Goal: Check status: Check status

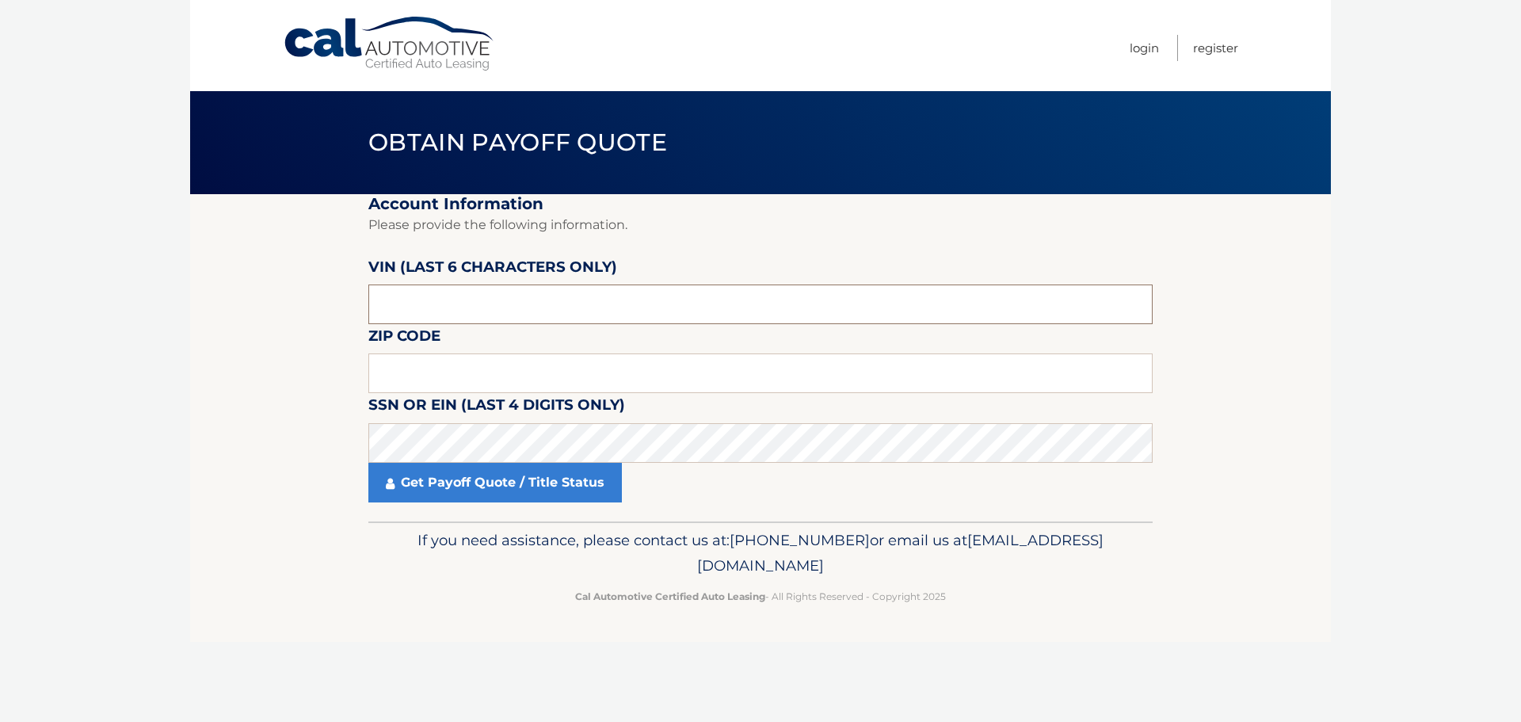
click at [508, 315] on input "text" at bounding box center [760, 304] width 784 height 40
click at [501, 363] on input "text" at bounding box center [760, 373] width 784 height 40
click at [507, 314] on input "704547" at bounding box center [760, 304] width 784 height 40
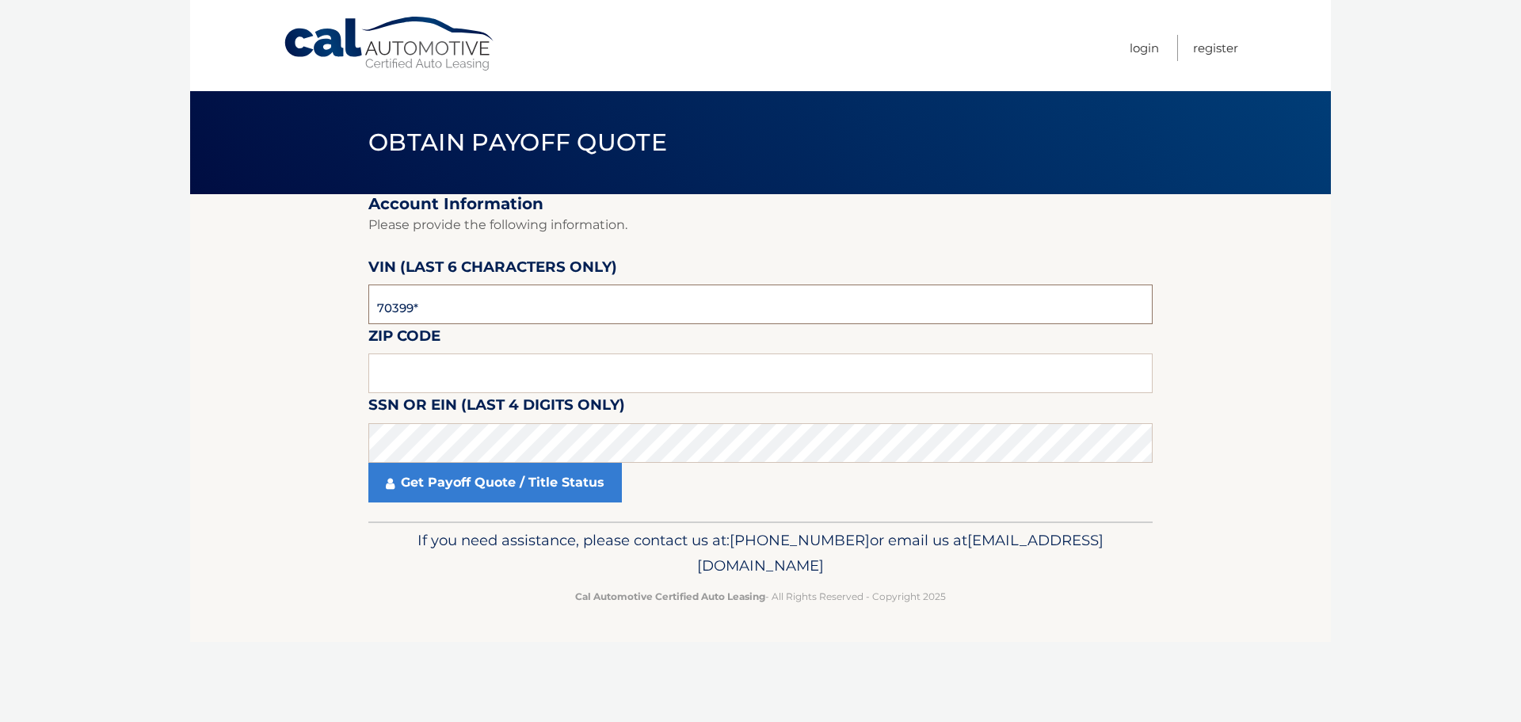
type input "703995"
click at [489, 347] on fieldset "Account Information Please provide the following information. VIN (last 6 chara…" at bounding box center [760, 357] width 784 height 327
click at [476, 377] on input "text" at bounding box center [760, 373] width 784 height 40
type input "33073"
click at [474, 421] on label "SSN or EIN (last 4 digits only)" at bounding box center [496, 407] width 257 height 29
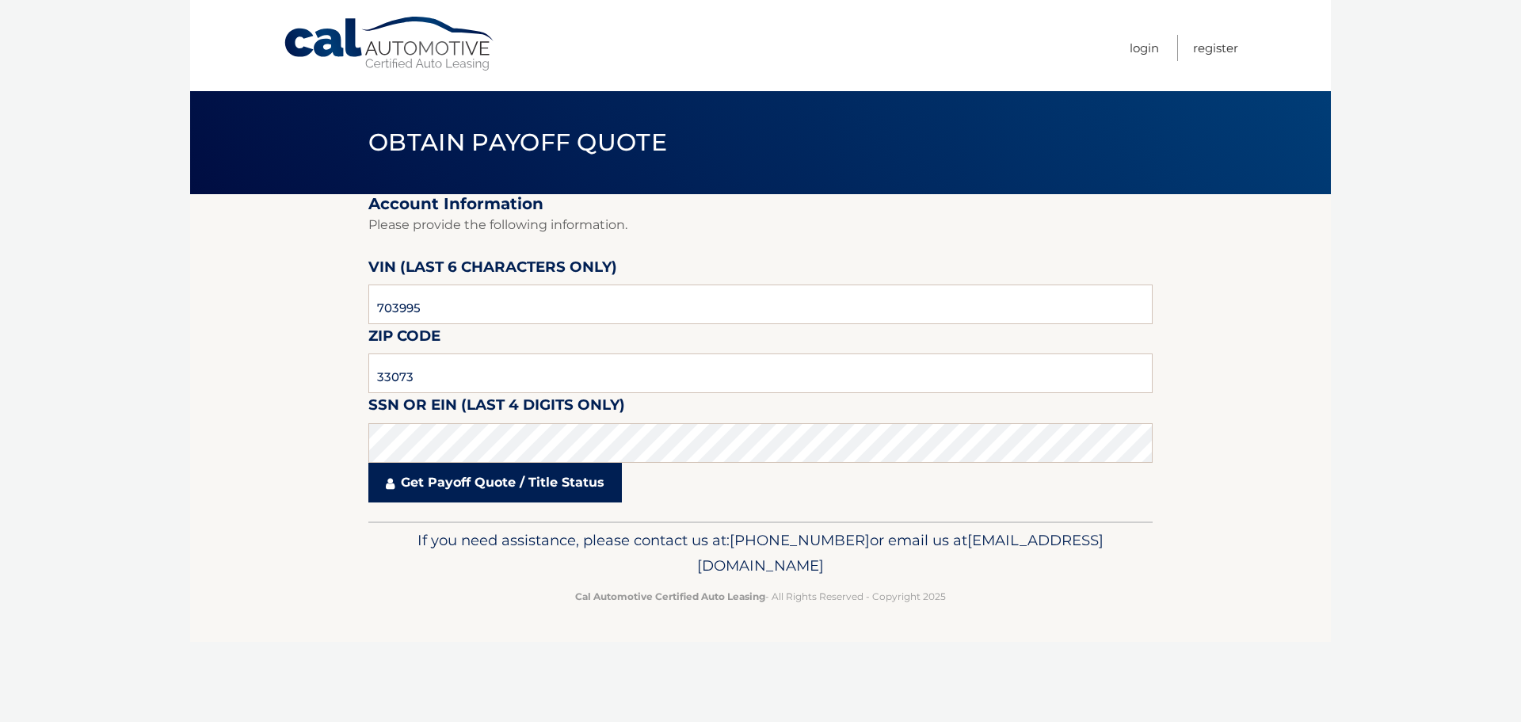
click at [451, 479] on link "Get Payoff Quote / Title Status" at bounding box center [494, 483] width 253 height 40
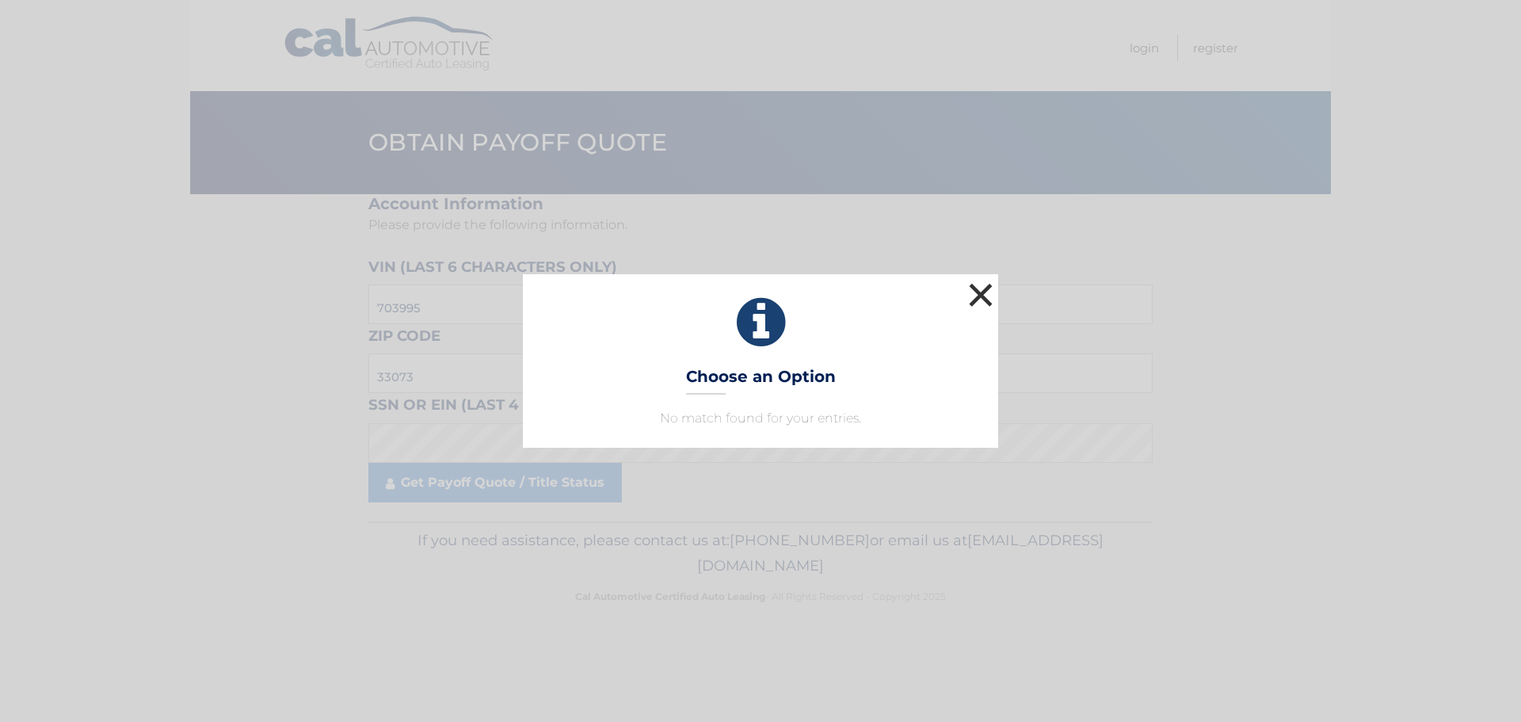
click at [983, 293] on button "×" at bounding box center [981, 295] width 32 height 32
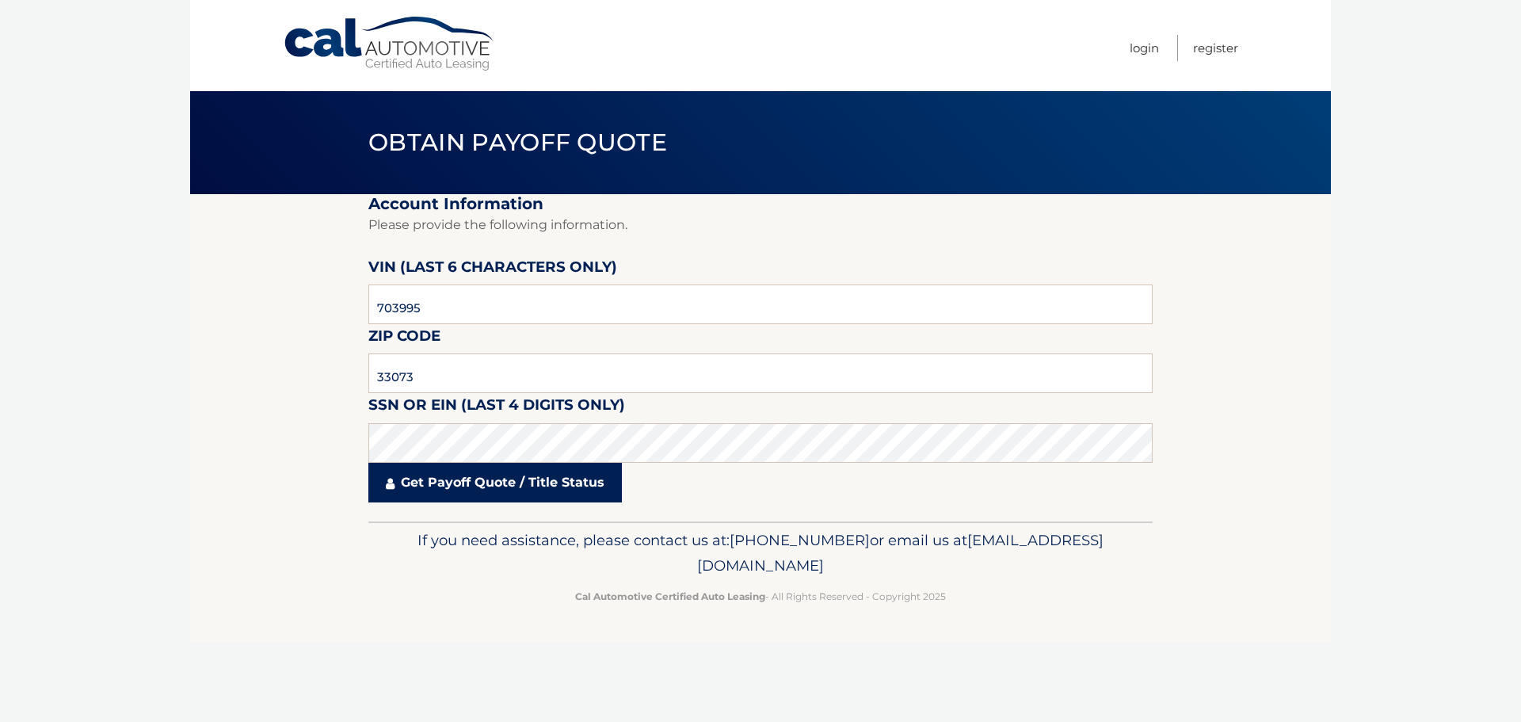
click at [474, 486] on link "Get Payoff Quote / Title Status" at bounding box center [494, 483] width 253 height 40
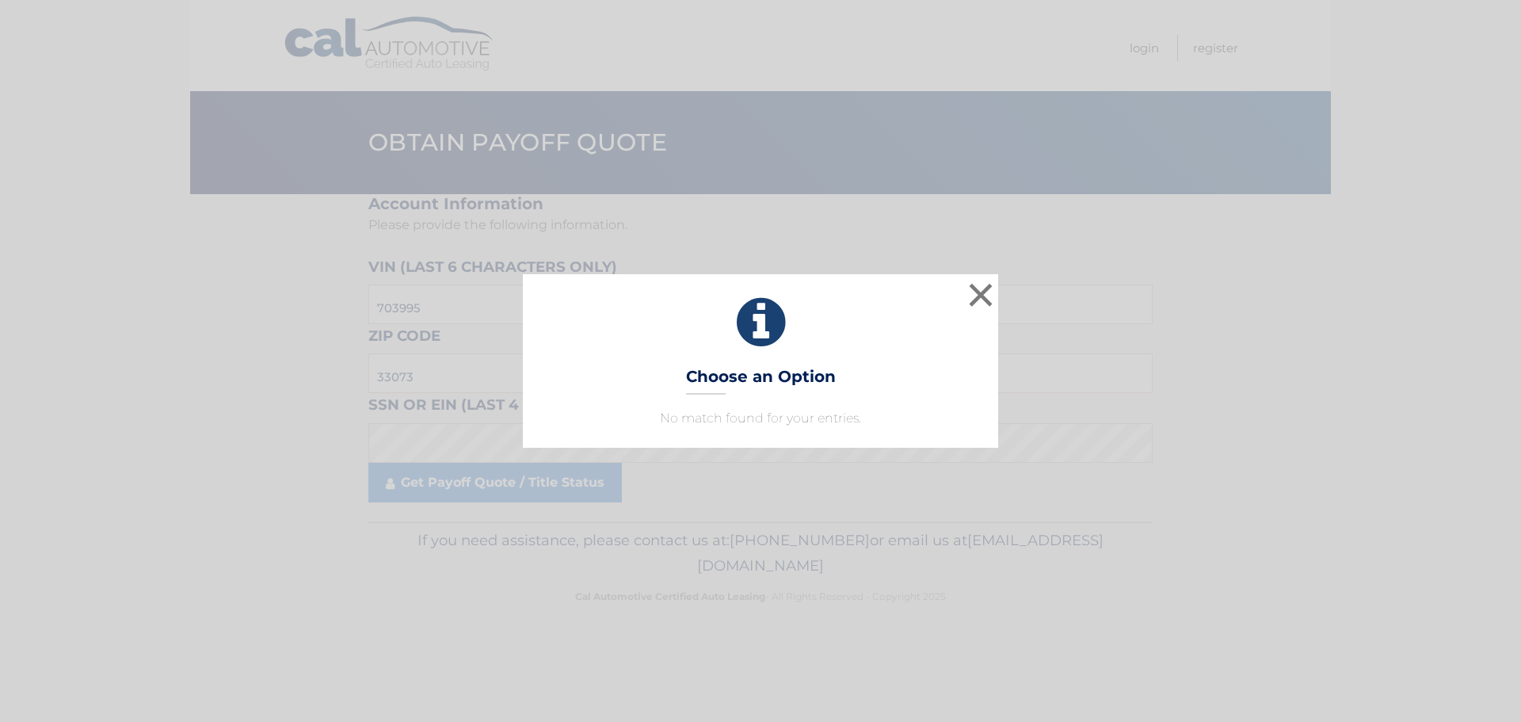
click at [750, 414] on p "No match found for your entries." at bounding box center [761, 418] width 436 height 19
click at [977, 297] on button "×" at bounding box center [981, 295] width 32 height 32
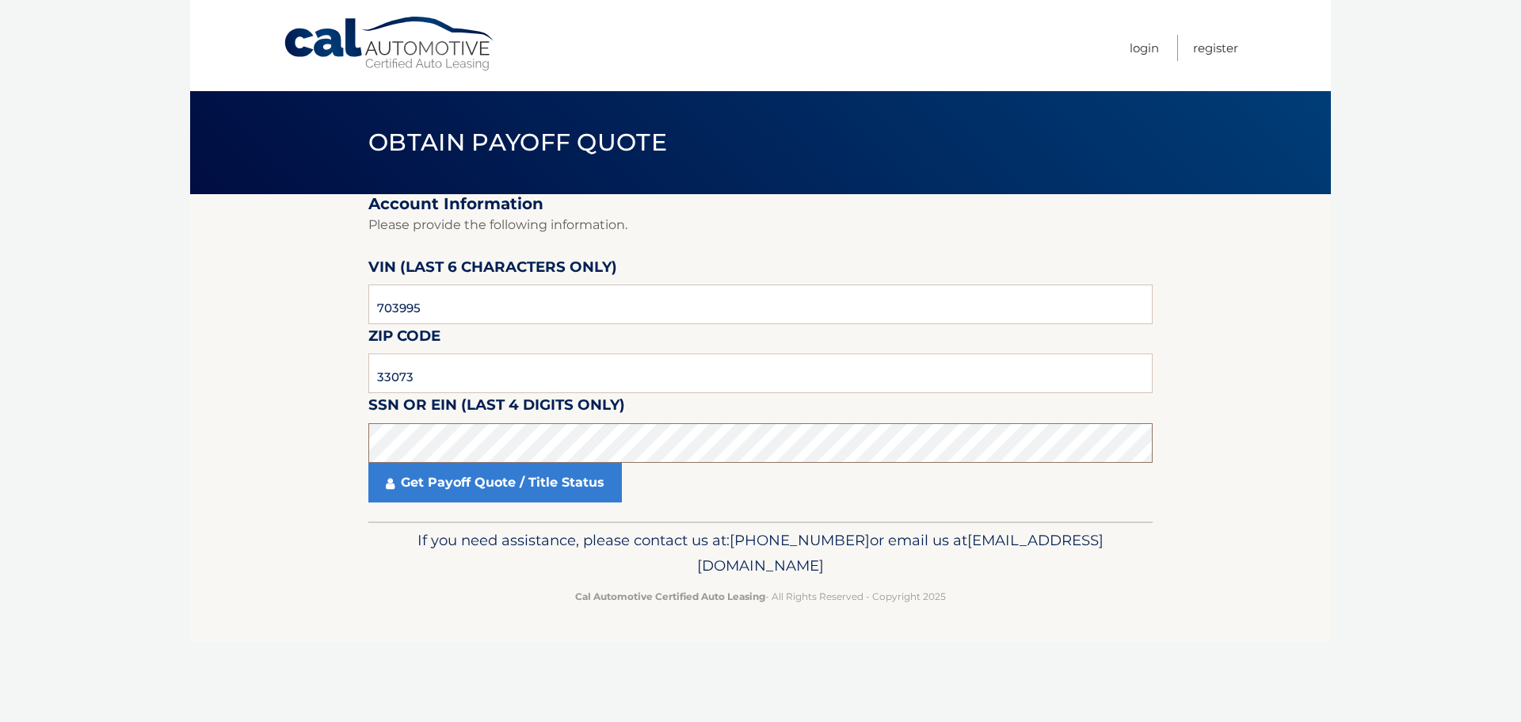
click at [314, 466] on section "Account Information Please provide the following information. VIN (last 6 chara…" at bounding box center [760, 357] width 1141 height 327
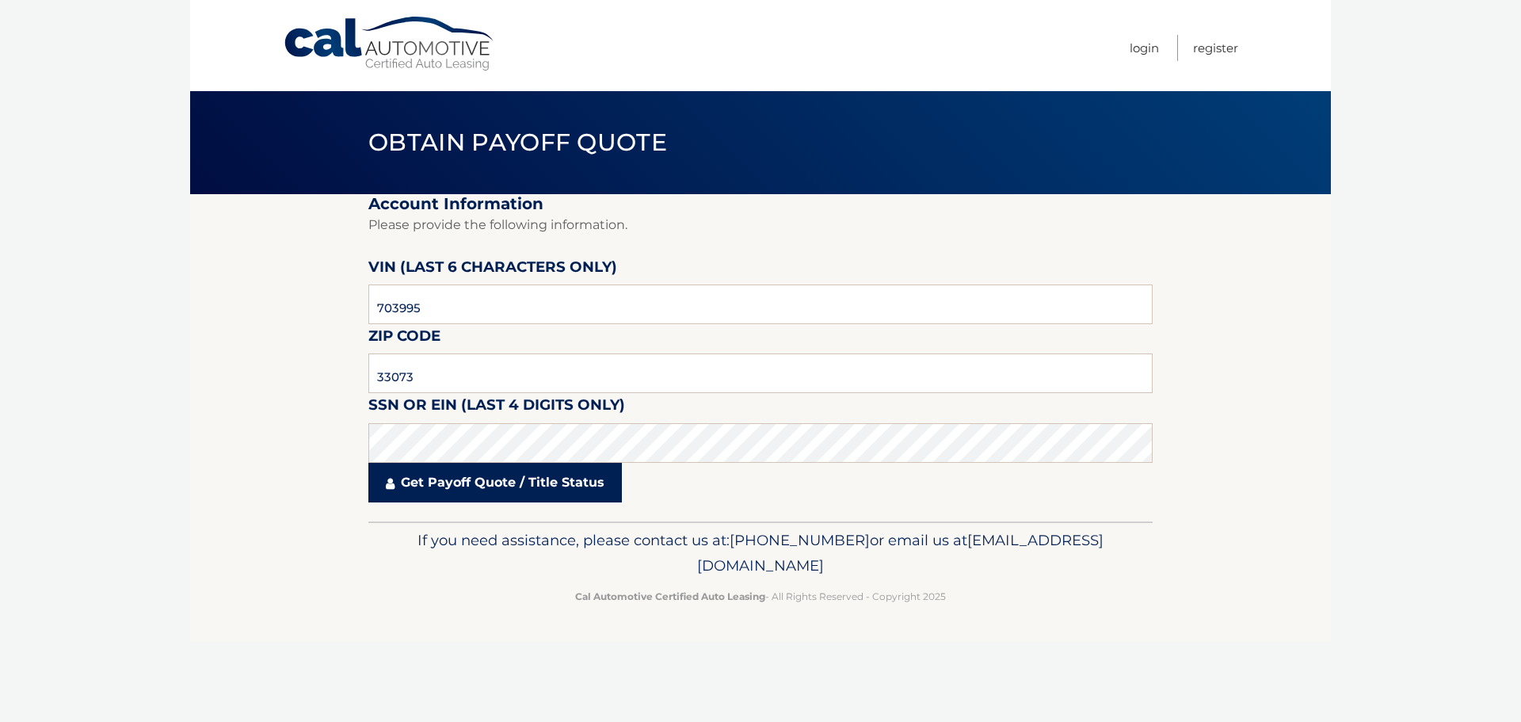
click at [573, 477] on link "Get Payoff Quote / Title Status" at bounding box center [494, 483] width 253 height 40
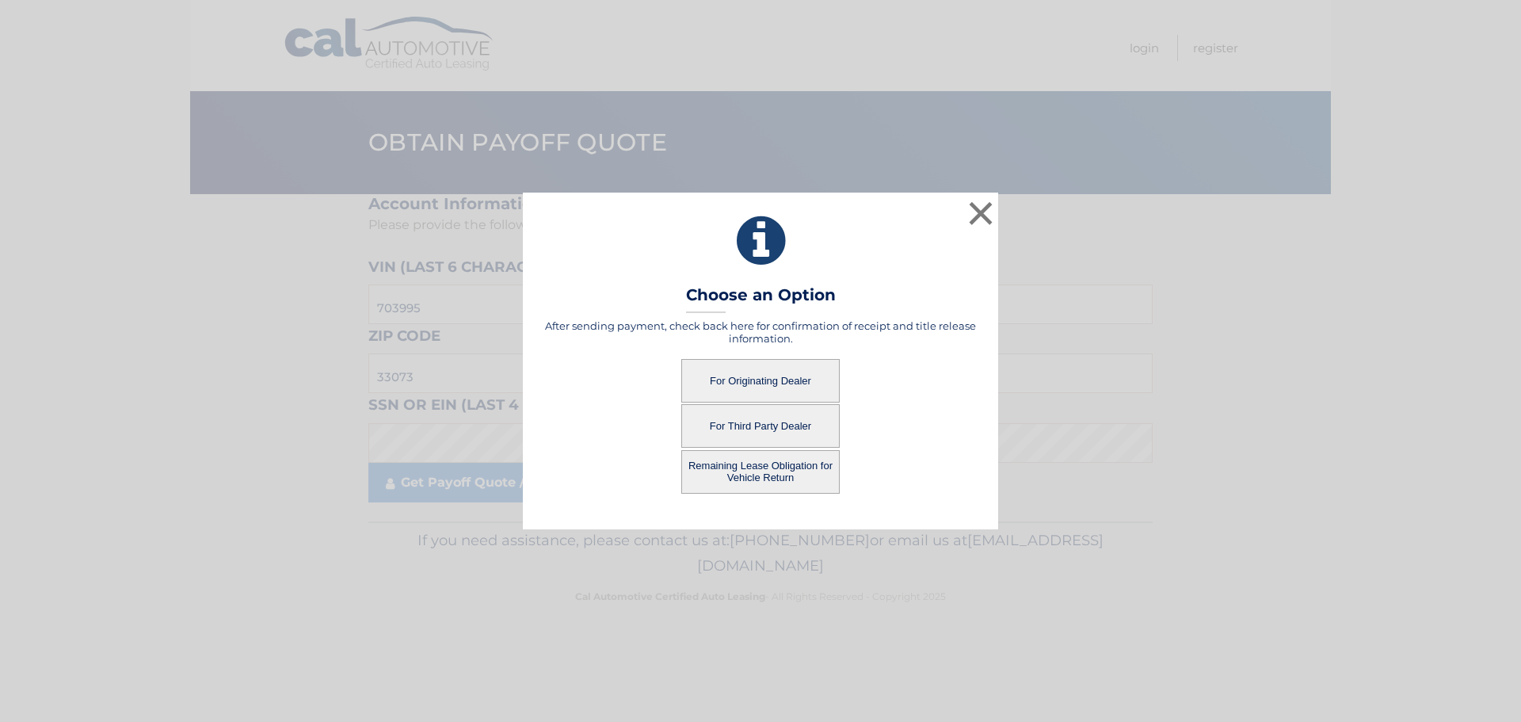
click at [786, 379] on button "For Originating Dealer" at bounding box center [760, 381] width 158 height 44
click at [785, 381] on button "For Originating Dealer" at bounding box center [760, 381] width 158 height 44
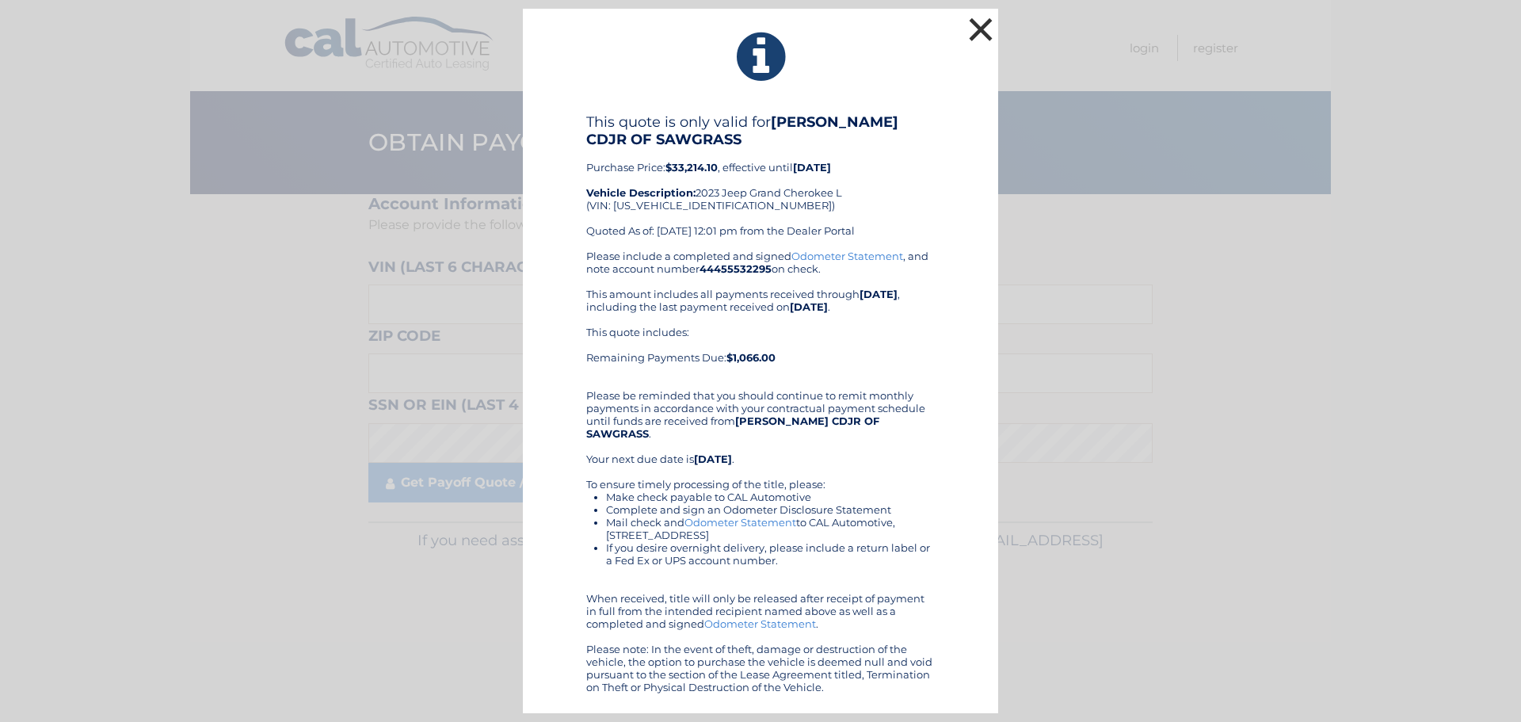
click at [976, 38] on button "×" at bounding box center [981, 29] width 32 height 32
